Goal: Answer question/provide support

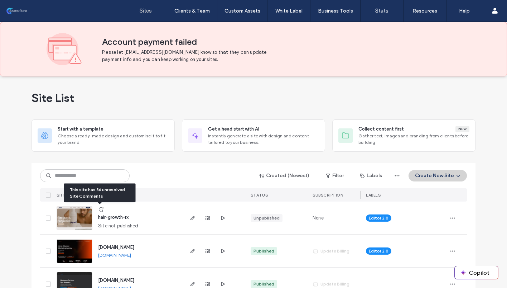
click at [100, 210] on icon at bounding box center [101, 209] width 6 height 6
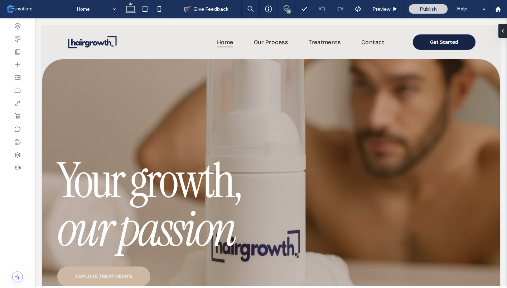
click at [291, 9] on div "36" at bounding box center [288, 11] width 5 height 5
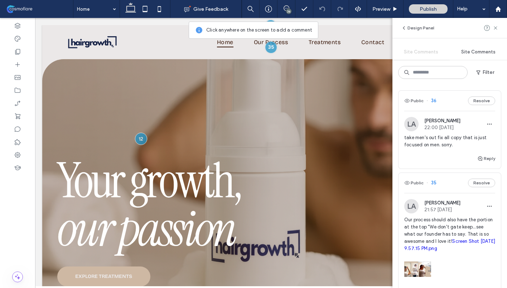
scroll to position [1, 0]
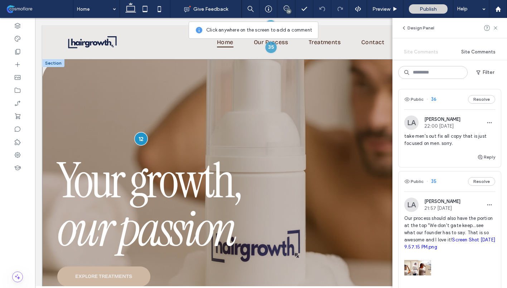
click at [141, 143] on div at bounding box center [140, 138] width 13 height 13
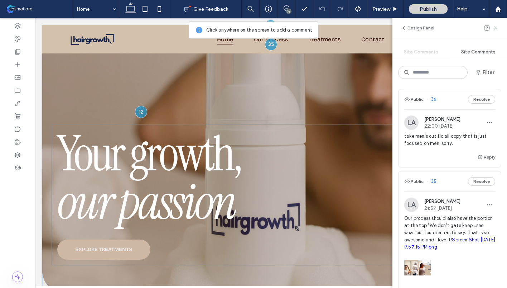
scroll to position [0, 0]
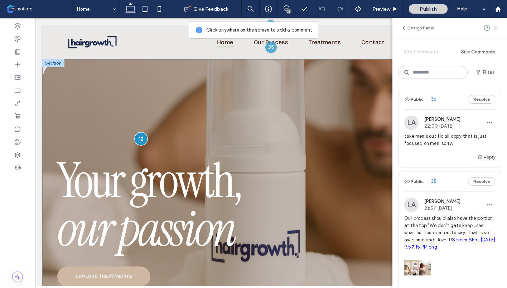
click at [143, 142] on div at bounding box center [140, 138] width 13 height 13
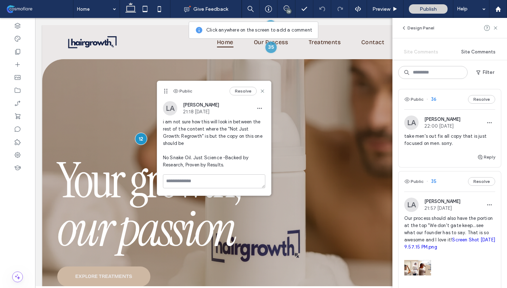
drag, startPoint x: 196, startPoint y: 82, endPoint x: 209, endPoint y: 92, distance: 16.1
click at [209, 93] on div "Public Resolve" at bounding box center [214, 91] width 114 height 20
click at [262, 91] on icon at bounding box center [263, 91] width 6 height 6
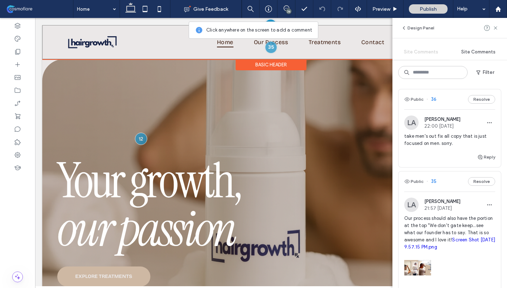
click at [270, 22] on div at bounding box center [270, 25] width 13 height 13
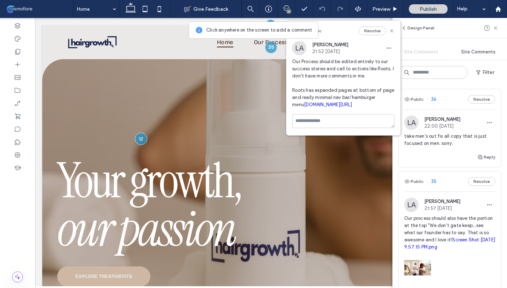
click at [348, 107] on link "rootsbyga.com/success-stories" at bounding box center [328, 104] width 48 height 5
click at [393, 30] on icon at bounding box center [392, 31] width 6 height 6
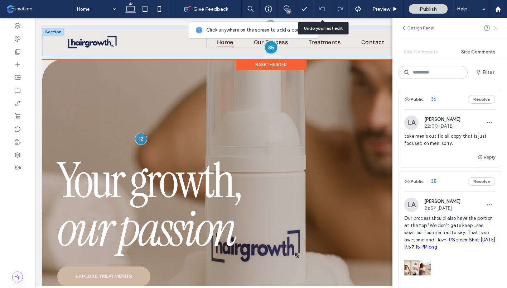
click at [272, 46] on div at bounding box center [270, 46] width 13 height 13
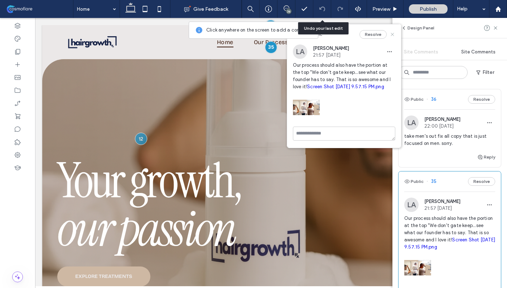
click at [392, 34] on use at bounding box center [392, 34] width 3 height 3
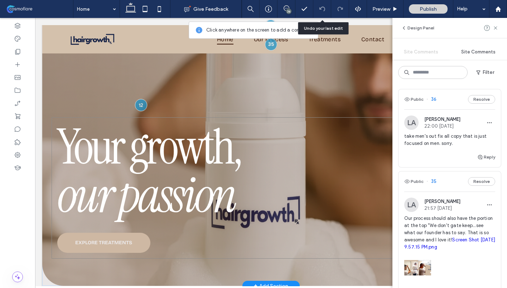
scroll to position [29, 0]
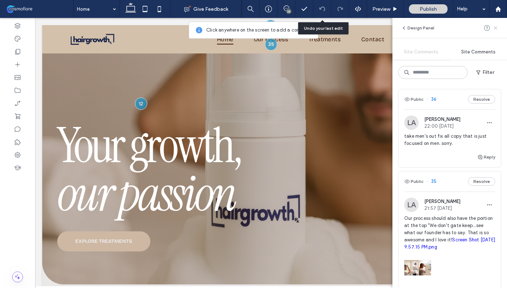
click at [496, 28] on use at bounding box center [495, 27] width 3 height 3
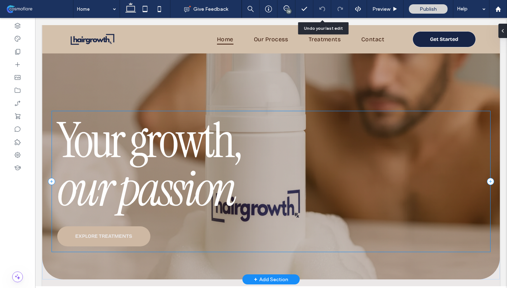
scroll to position [38, 0]
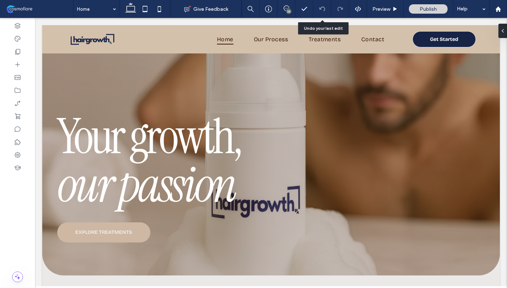
click at [284, 5] on icon at bounding box center [287, 8] width 6 height 6
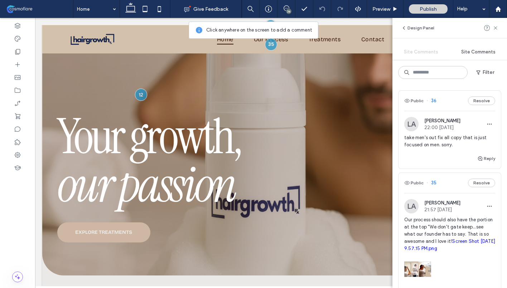
click at [429, 131] on div "LA Laurie Argall 22:00 Aug 11 2025 take men's out fix all copy that is just foc…" at bounding box center [450, 135] width 91 height 37
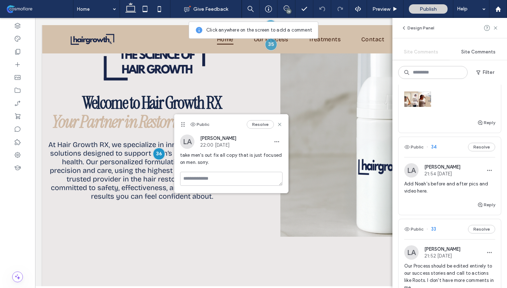
scroll to position [187, 0]
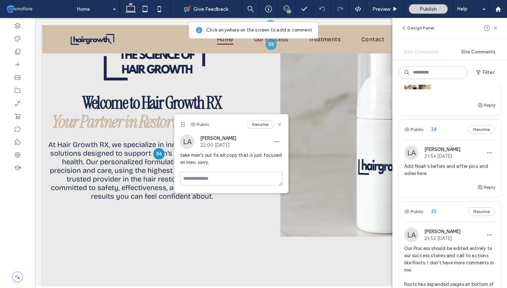
click at [453, 181] on div "Add Noah's before and after pics and video here." at bounding box center [450, 173] width 91 height 20
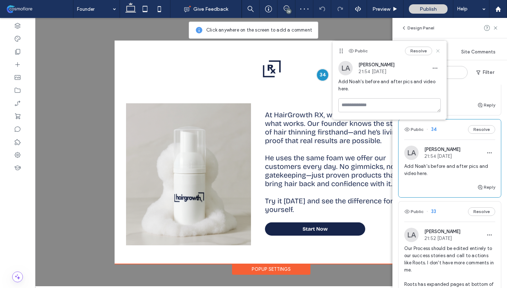
click at [437, 52] on use at bounding box center [438, 50] width 3 height 3
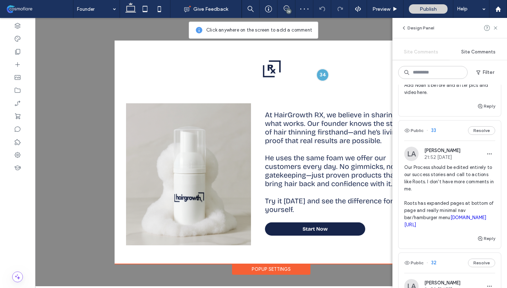
scroll to position [271, 0]
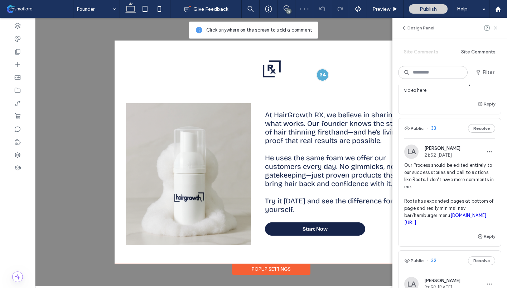
click at [470, 164] on span "Our Process should be edited entirely to our success stories and call to action…" at bounding box center [450, 194] width 91 height 64
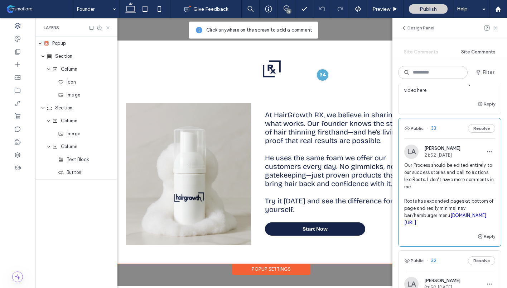
click at [108, 29] on icon at bounding box center [107, 27] width 5 height 5
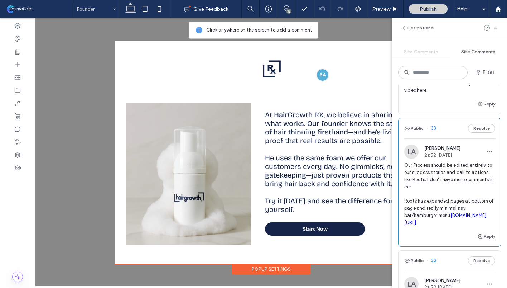
scroll to position [0, 0]
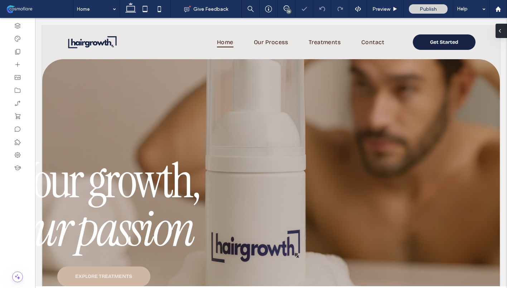
click at [502, 32] on icon at bounding box center [500, 31] width 6 height 6
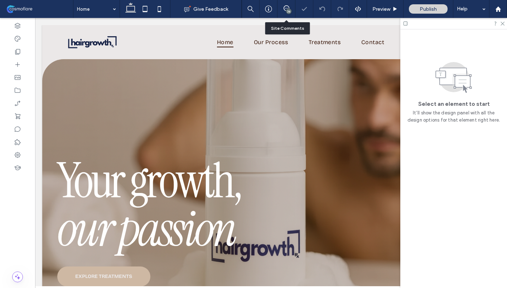
click at [286, 12] on div "36" at bounding box center [288, 11] width 5 height 5
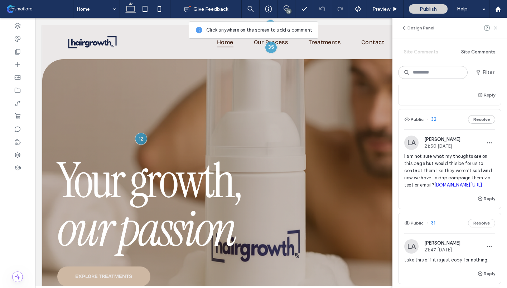
scroll to position [439, 0]
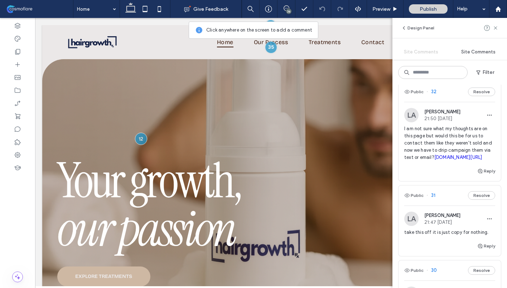
click at [446, 151] on span "I am not sure what my thoughts are on this page but would this be for us to con…" at bounding box center [450, 143] width 91 height 36
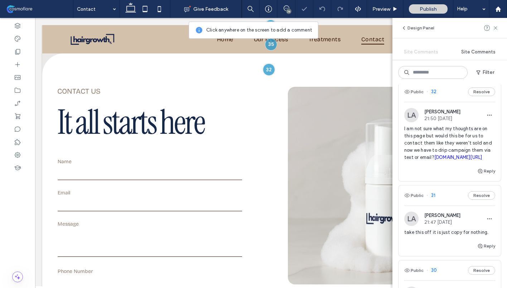
scroll to position [18, 0]
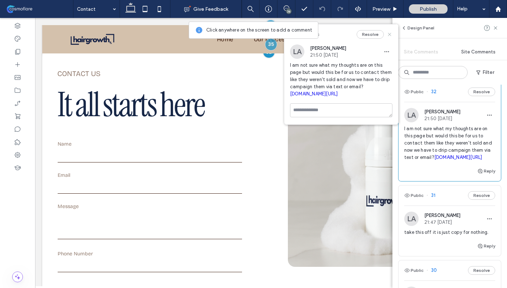
click at [390, 34] on use at bounding box center [389, 34] width 3 height 3
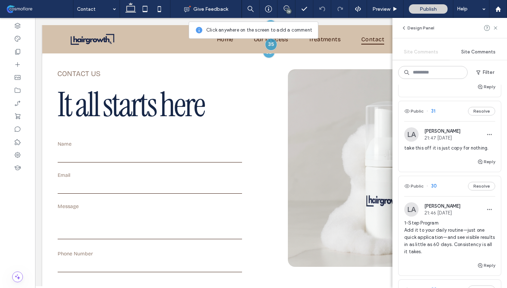
scroll to position [527, 0]
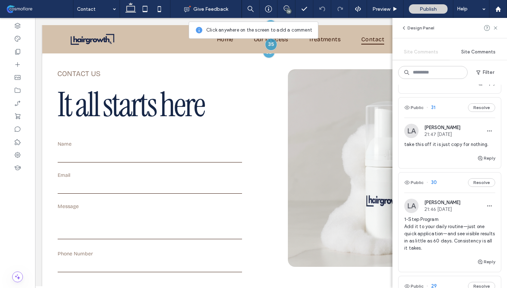
click at [441, 154] on div "take this off it is just copy for nothing." at bounding box center [450, 147] width 91 height 13
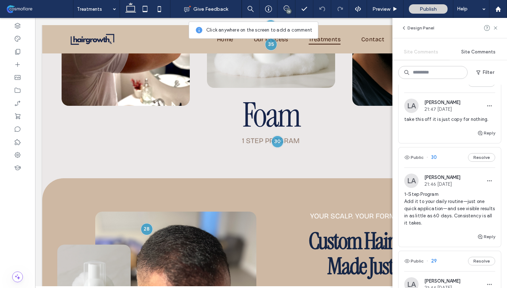
scroll to position [573, 0]
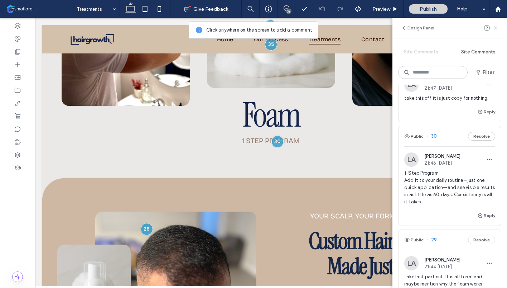
click at [448, 166] on span "21:46 Aug 11 2025" at bounding box center [443, 162] width 36 height 5
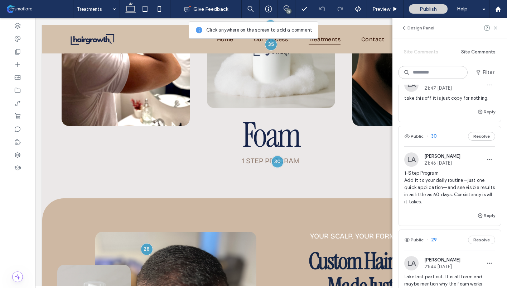
scroll to position [229, 0]
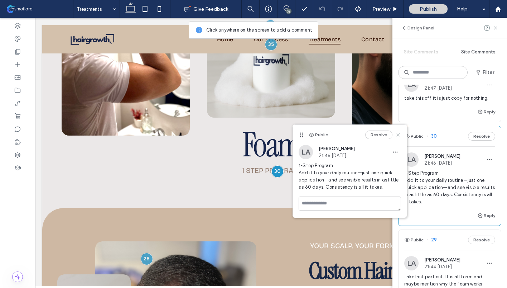
click at [398, 134] on use at bounding box center [398, 134] width 3 height 3
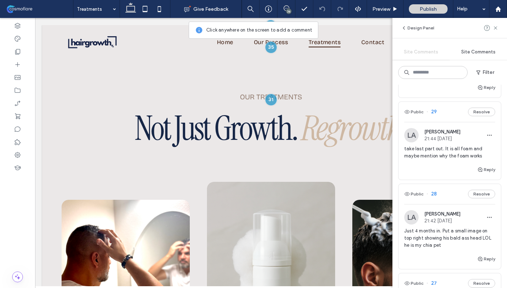
scroll to position [702, 0]
click at [431, 159] on span "take last part out. It is all foam and maybe mention why the foam works" at bounding box center [450, 152] width 91 height 14
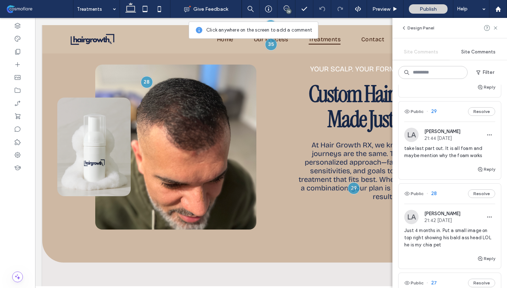
scroll to position [412, 0]
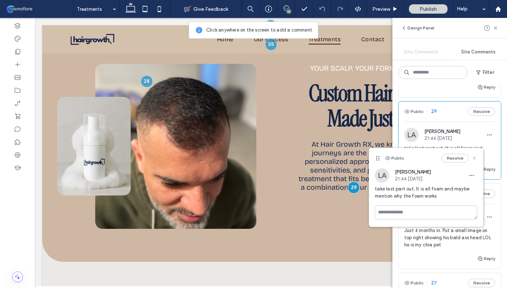
click at [475, 158] on use at bounding box center [474, 158] width 3 height 3
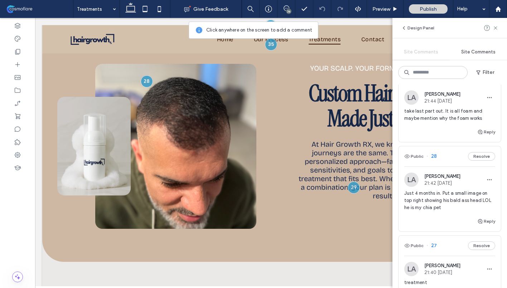
scroll to position [745, 0]
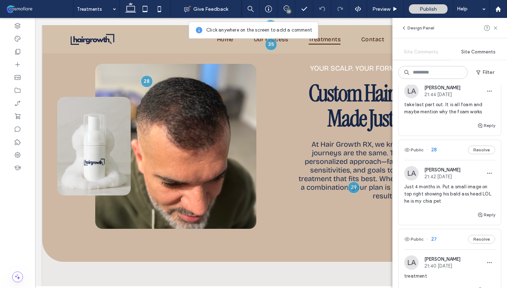
click at [461, 197] on div "LA Laurie Argall 21:42 Aug 11 2025 Just 4 months in. Put a small image on top r…" at bounding box center [450, 188] width 91 height 44
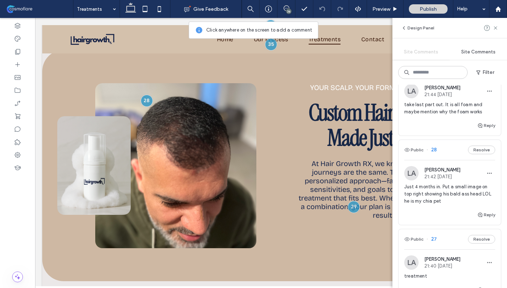
scroll to position [388, 0]
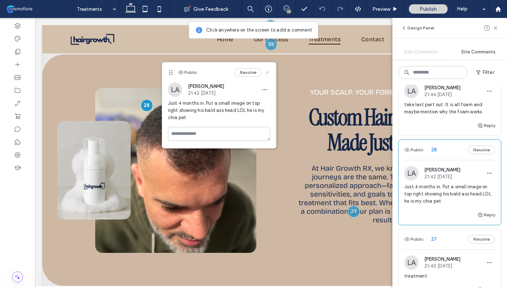
click at [268, 71] on icon at bounding box center [268, 73] width 6 height 6
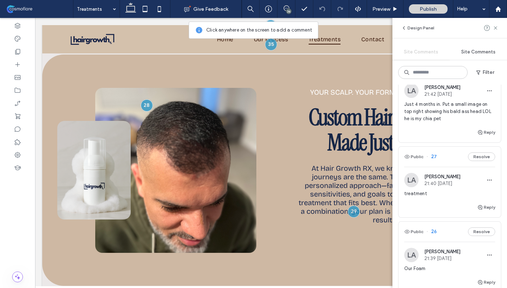
scroll to position [828, 0]
click at [442, 196] on span "treatment" at bounding box center [450, 192] width 91 height 7
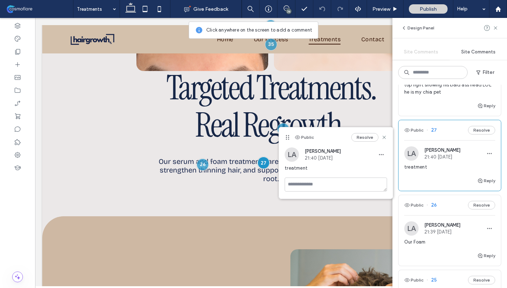
scroll to position [858, 0]
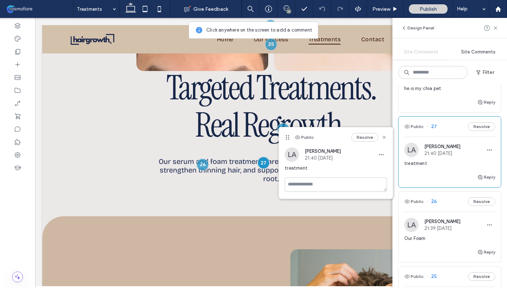
click at [445, 211] on div "Public 26 Resolve" at bounding box center [450, 201] width 102 height 20
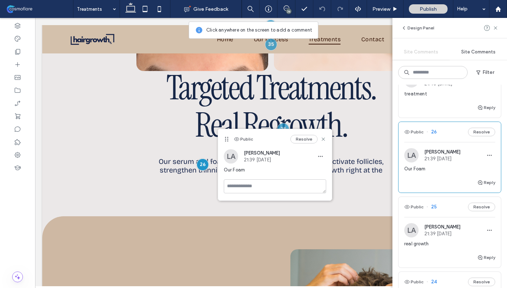
scroll to position [929, 0]
click at [444, 235] on span "21:39 Aug 11 2025" at bounding box center [443, 231] width 36 height 5
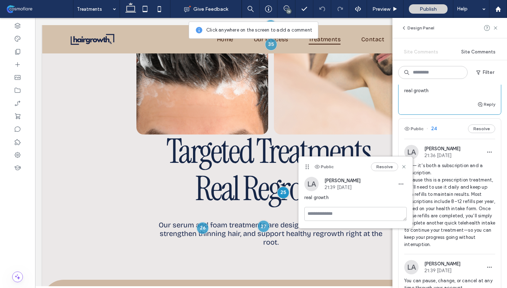
scroll to position [1089, 0]
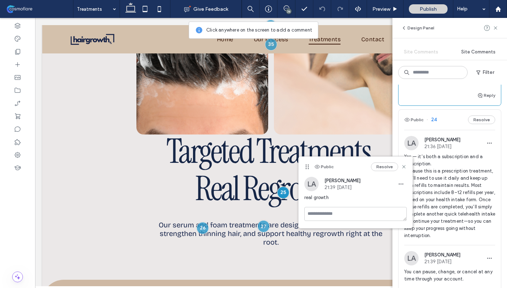
click at [458, 191] on span "Yes — it’s both a subscription and a prescription. Because this is a prescripti…" at bounding box center [450, 196] width 91 height 86
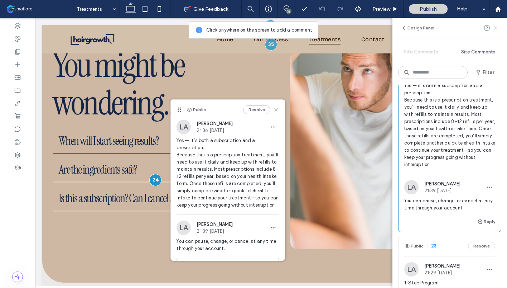
scroll to position [1165, 0]
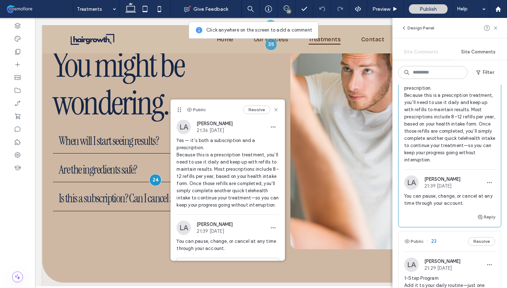
click at [454, 207] on span "You can pause, change, or cancel at any time through your account." at bounding box center [450, 199] width 91 height 14
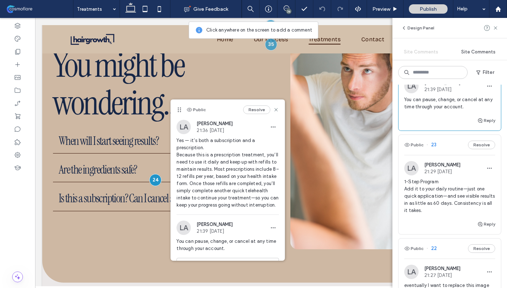
scroll to position [1262, 0]
click at [454, 214] on span "1-Step Program Add it to your daily routine—just one quick application—and see …" at bounding box center [450, 196] width 91 height 36
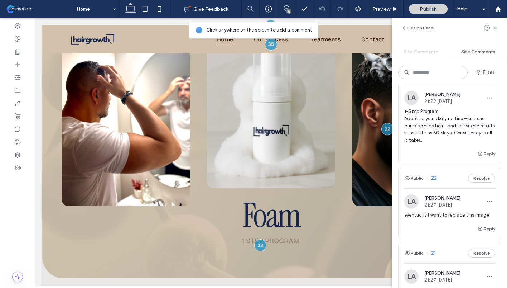
scroll to position [1348, 0]
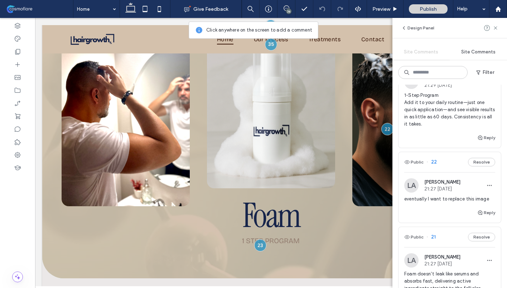
click at [445, 208] on div "eventually I want to replace this image" at bounding box center [450, 201] width 91 height 13
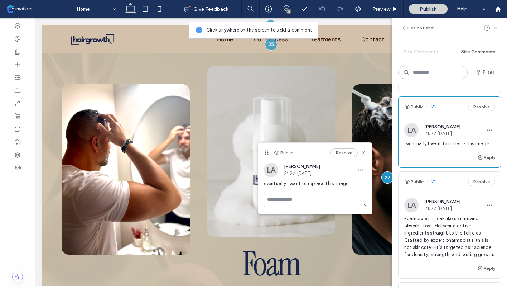
scroll to position [1420, 0]
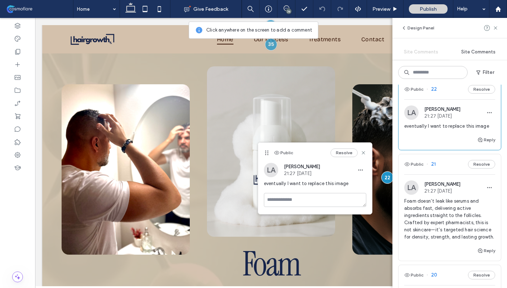
click at [445, 225] on span "Foam doesn’t leak like serums and absorbs fast, delivering active ingredients s…" at bounding box center [450, 218] width 91 height 43
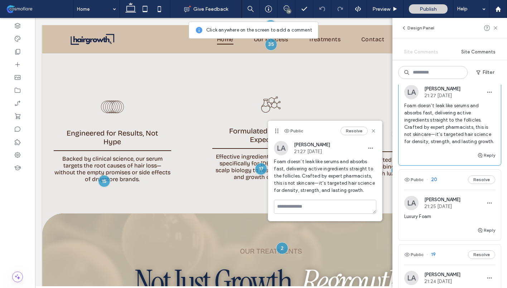
scroll to position [1525, 0]
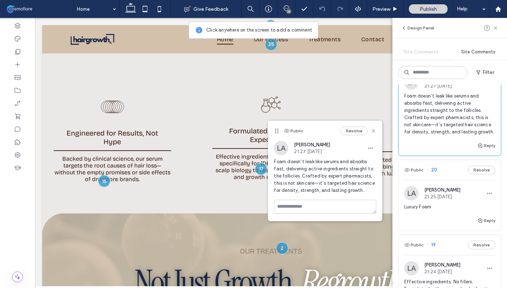
click at [444, 230] on div "Reply" at bounding box center [450, 223] width 102 height 14
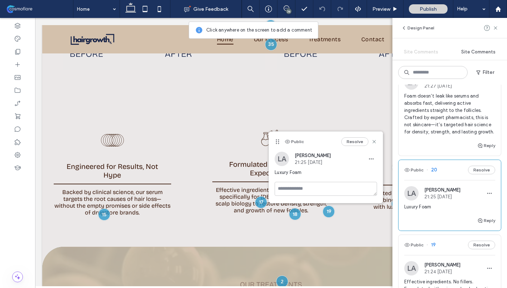
scroll to position [1526, 0]
click at [374, 141] on icon at bounding box center [375, 142] width 6 height 6
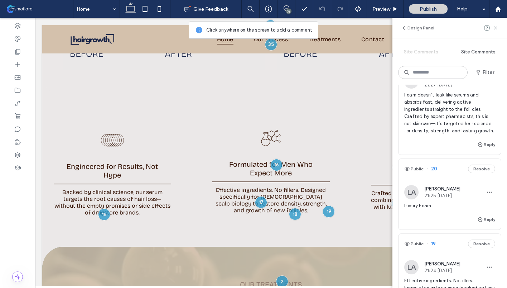
click at [443, 179] on div "Public 20 Resolve" at bounding box center [450, 169] width 102 height 20
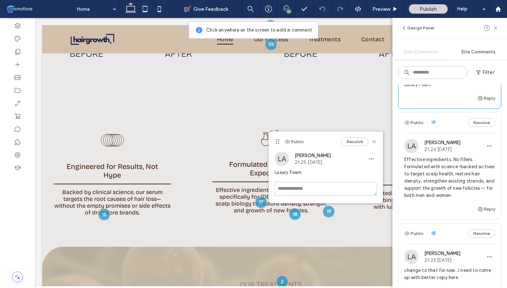
scroll to position [1649, 0]
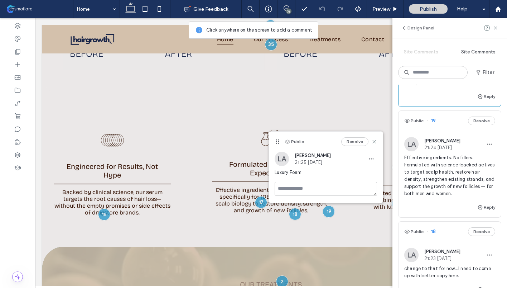
click at [448, 192] on span "Effective ingredients. No fillers. Formulated with science-backed actives to ta…" at bounding box center [450, 175] width 91 height 43
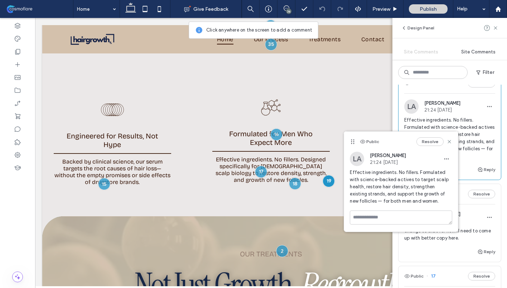
scroll to position [1698, 0]
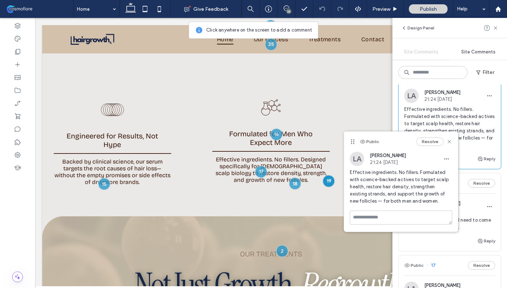
click at [463, 231] on span "change to that for now...I need to come up with better copy here." at bounding box center [450, 223] width 91 height 14
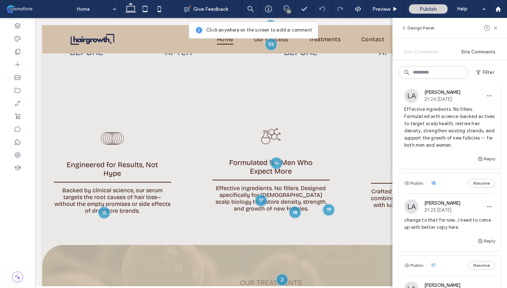
scroll to position [1078, 0]
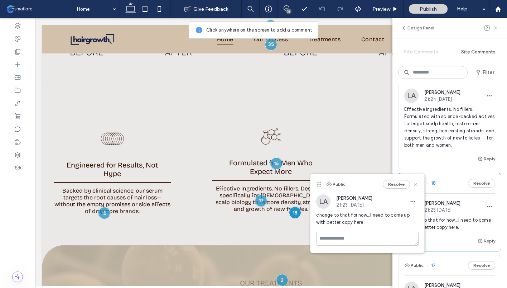
click at [416, 184] on use at bounding box center [416, 183] width 3 height 3
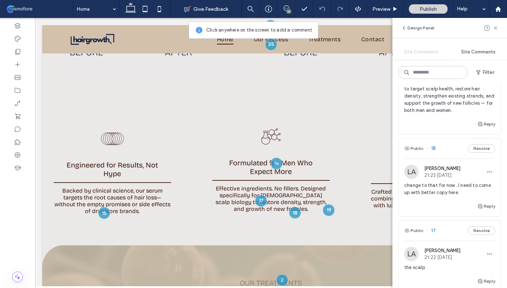
scroll to position [1733, 0]
click at [446, 195] on span "change to that for now...I need to come up with better copy here." at bounding box center [450, 188] width 91 height 14
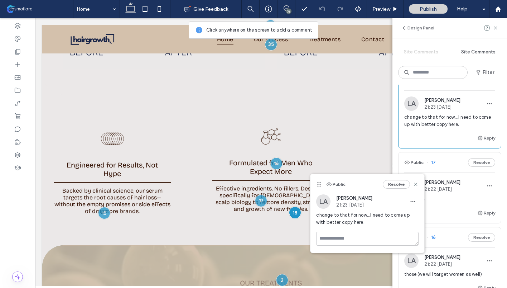
scroll to position [1805, 0]
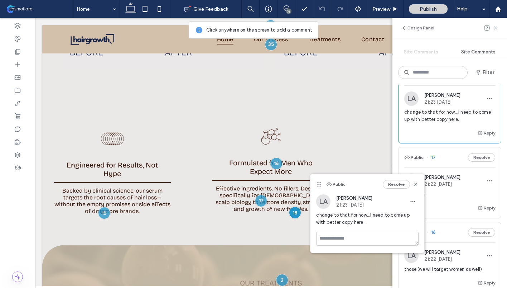
click at [449, 198] on span "the scalp" at bounding box center [450, 194] width 91 height 7
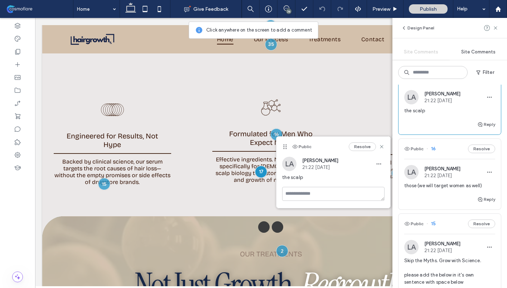
scroll to position [1898, 0]
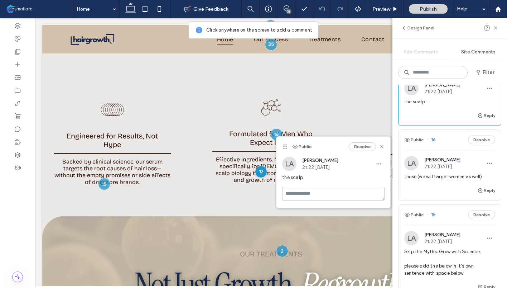
click at [450, 186] on div "those (we will target women as well)" at bounding box center [450, 179] width 91 height 13
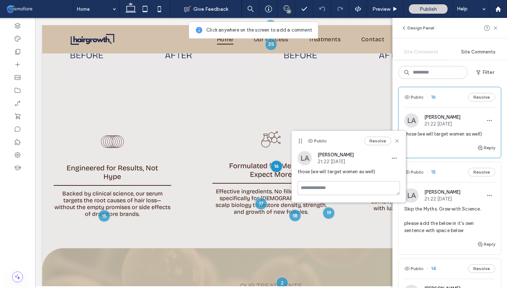
scroll to position [1948, 0]
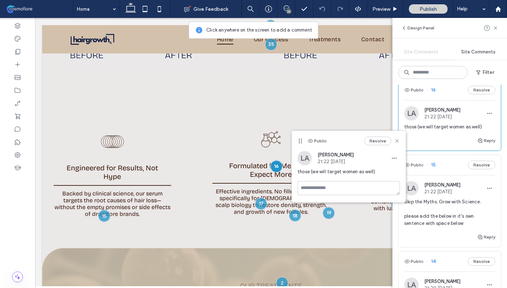
click at [452, 227] on span "Skip the Myths. Grow with Science. please add the below in it's own sentence wi…" at bounding box center [450, 212] width 91 height 29
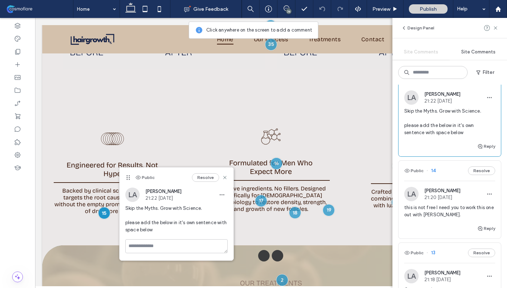
scroll to position [2040, 0]
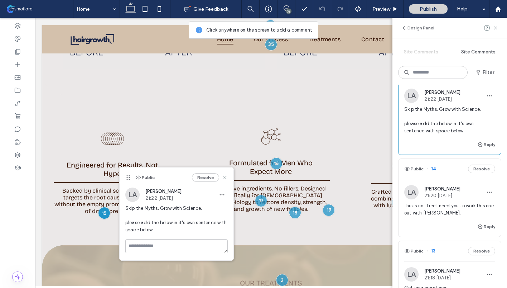
click at [447, 216] on span "this is not free I need you to work this one out with Noah." at bounding box center [450, 209] width 91 height 14
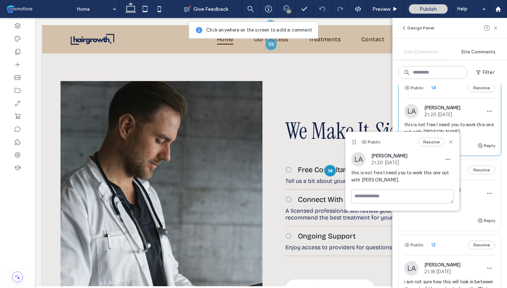
scroll to position [2125, 0]
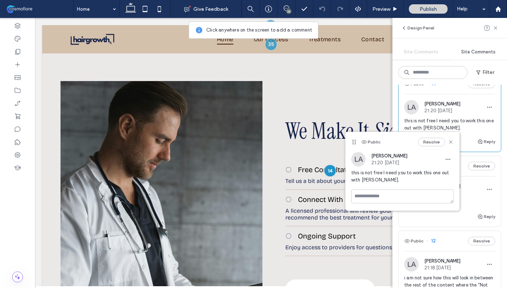
click at [448, 212] on div "Get your script now" at bounding box center [450, 205] width 91 height 13
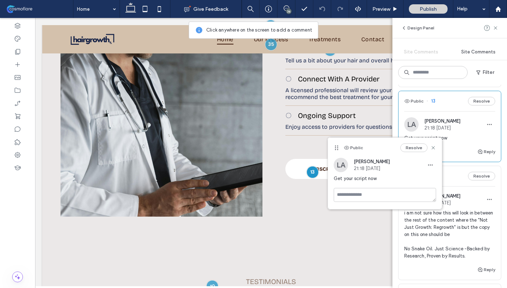
scroll to position [2192, 0]
click at [448, 242] on span "i am not sure how this will look in between the rest of the content where the "…" at bounding box center [450, 232] width 91 height 50
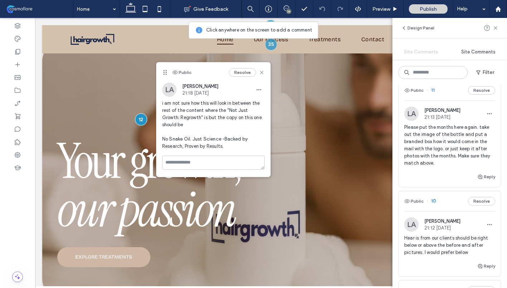
scroll to position [2389, 0]
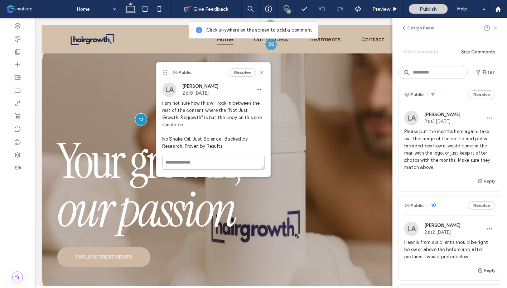
click at [444, 177] on div "Please put the months here again. take out the image of the bottle and put a br…" at bounding box center [450, 152] width 91 height 49
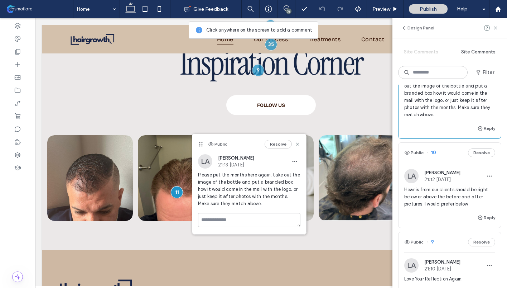
scroll to position [2447, 0]
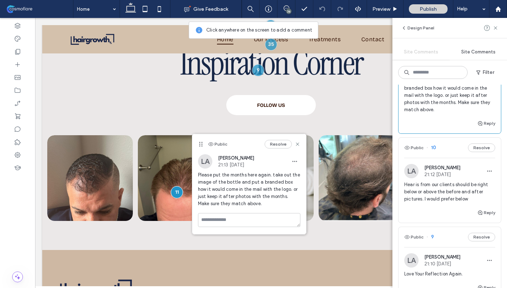
click at [449, 202] on span "Hear is from our clients should be right below or above the before and after pi…" at bounding box center [450, 191] width 91 height 21
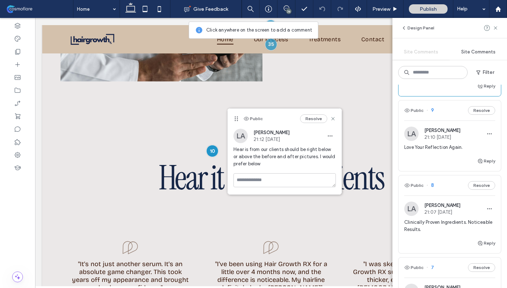
scroll to position [2584, 0]
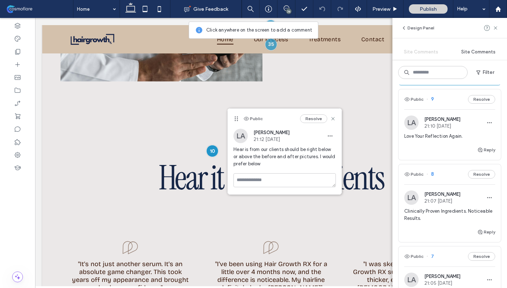
click at [434, 145] on div "Love Your Reflection Again." at bounding box center [450, 139] width 91 height 13
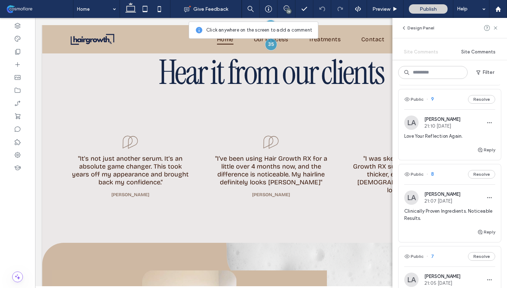
scroll to position [2417, 0]
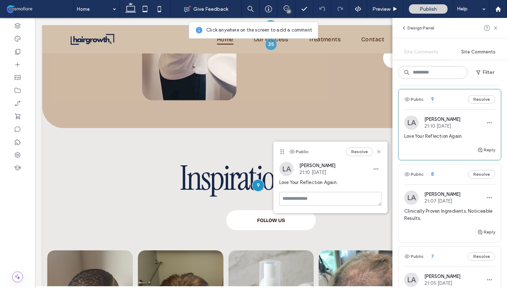
click at [437, 205] on div "LA Laurie Argall 21:07 Aug 11 2025" at bounding box center [433, 197] width 56 height 14
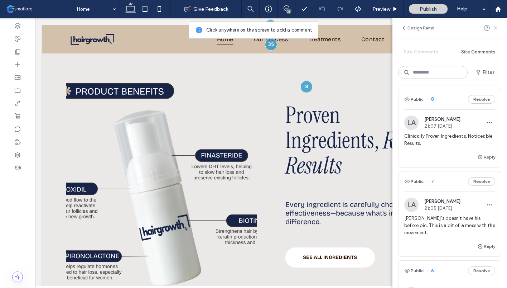
scroll to position [2673, 0]
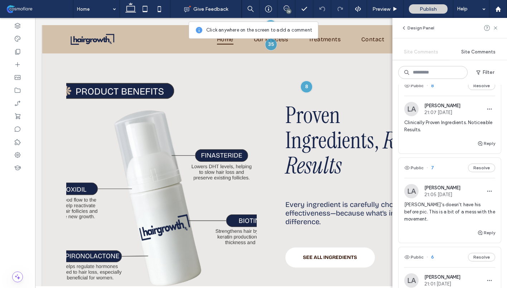
click at [436, 222] on span "Zack's doesn't have his before pic. This is a bit of a mess with the movement." at bounding box center [450, 211] width 91 height 21
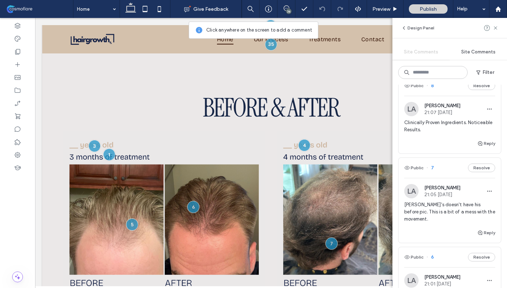
scroll to position [892, 0]
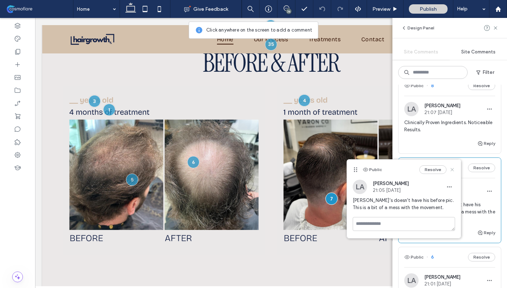
click at [453, 170] on use at bounding box center [452, 169] width 3 height 3
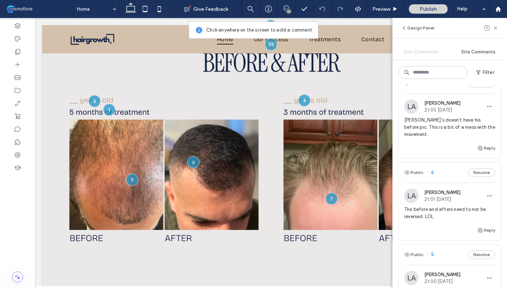
scroll to position [2765, 0]
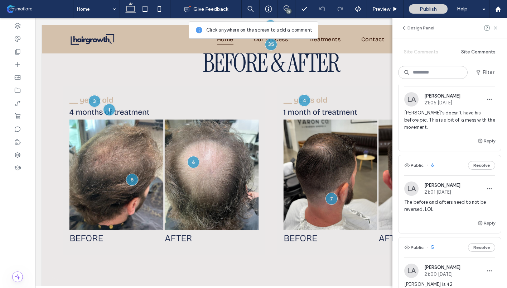
click at [450, 219] on div "The before and afters need to not be reversed. LOL" at bounding box center [450, 208] width 91 height 20
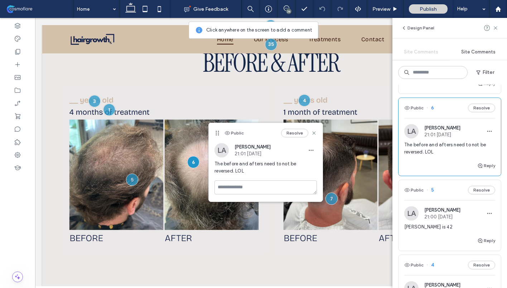
scroll to position [2825, 0]
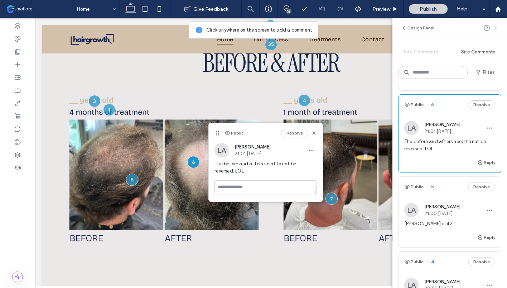
click at [447, 227] on span "Noah is 42" at bounding box center [450, 223] width 91 height 7
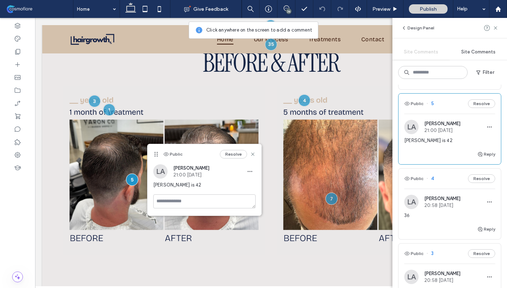
click at [447, 239] on div "Reply" at bounding box center [450, 232] width 102 height 14
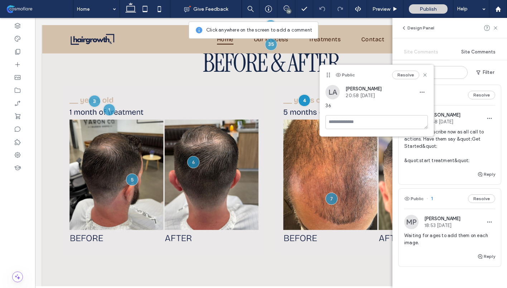
scroll to position [3147, 0]
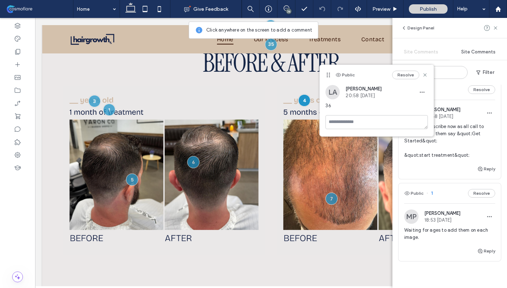
click at [449, 164] on div "Take off Subscribe now as all call to actions. Have them say &quot;Get Started&…" at bounding box center [450, 144] width 91 height 42
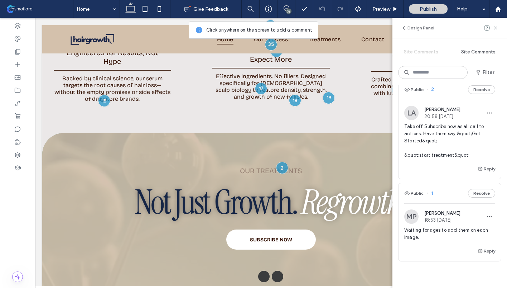
scroll to position [1191, 0]
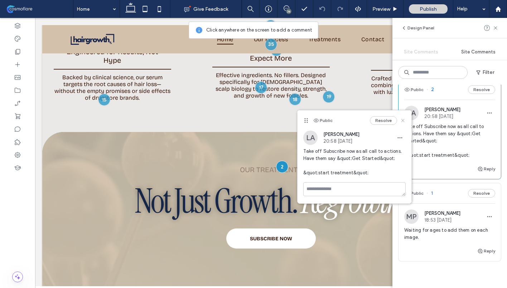
click at [403, 120] on use at bounding box center [402, 120] width 3 height 3
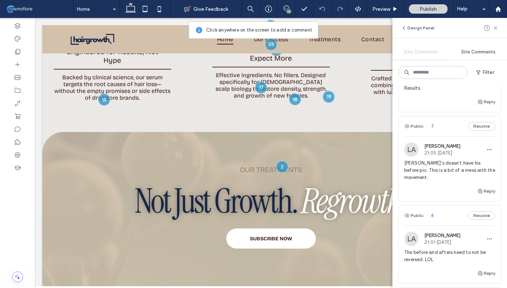
scroll to position [2713, 0]
click at [472, 183] on span "Zack's doesn't have his before pic. This is a bit of a mess with the movement." at bounding box center [450, 171] width 91 height 21
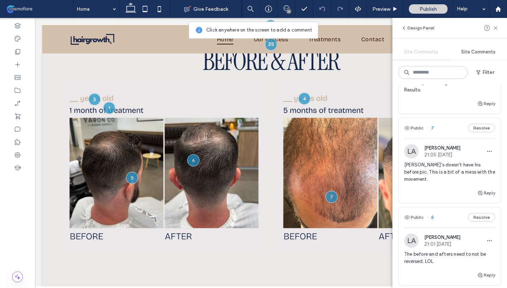
scroll to position [892, 0]
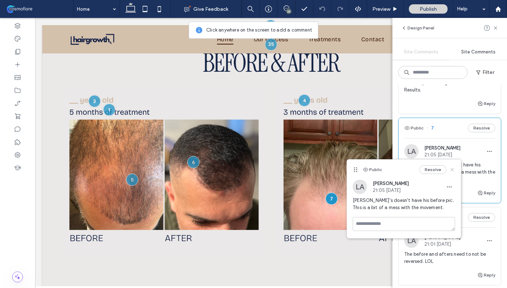
click at [455, 170] on icon at bounding box center [453, 170] width 6 height 6
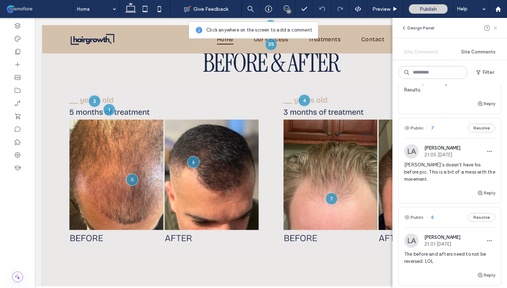
click at [496, 27] on icon at bounding box center [496, 28] width 6 height 6
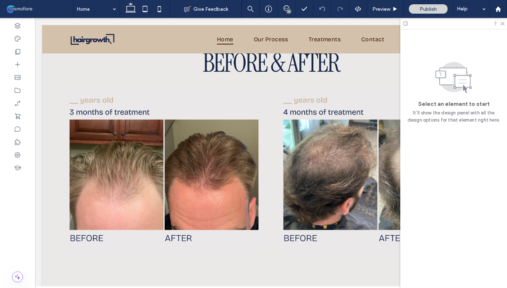
scroll to position [0, 0]
